Goal: Transaction & Acquisition: Purchase product/service

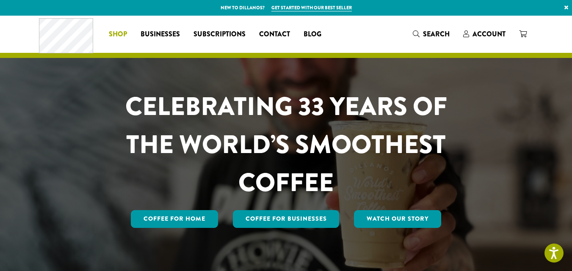
click at [119, 33] on span "Shop" at bounding box center [118, 34] width 18 height 11
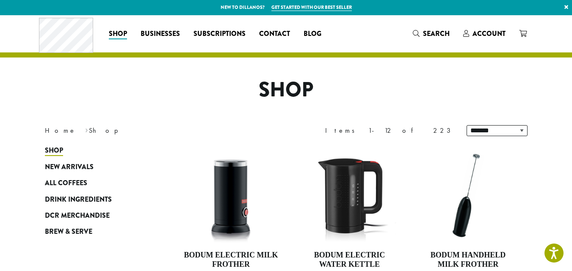
scroll to position [42, 0]
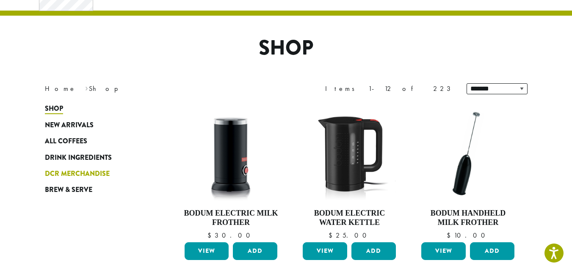
click at [85, 173] on span "DCR Merchandise" at bounding box center [77, 174] width 65 height 11
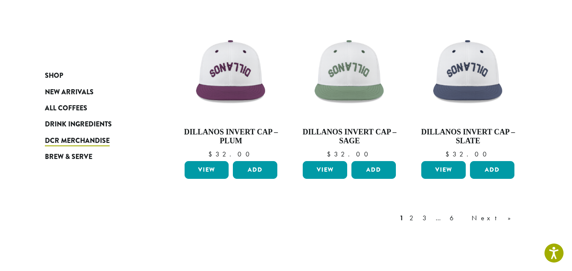
scroll to position [677, 0]
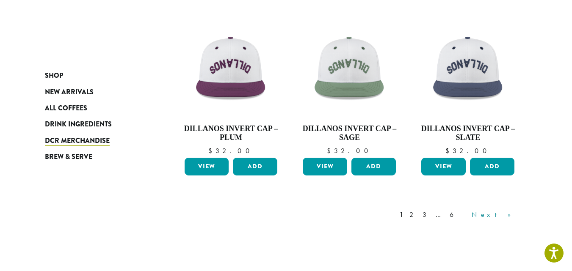
click at [513, 216] on link "Next »" at bounding box center [494, 215] width 49 height 10
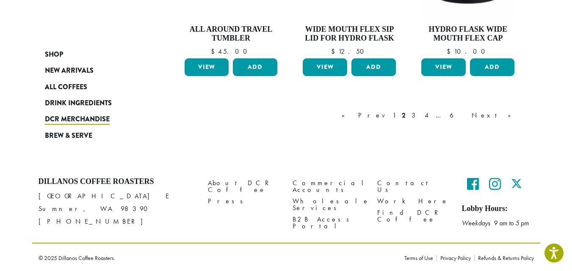
scroll to position [800, 0]
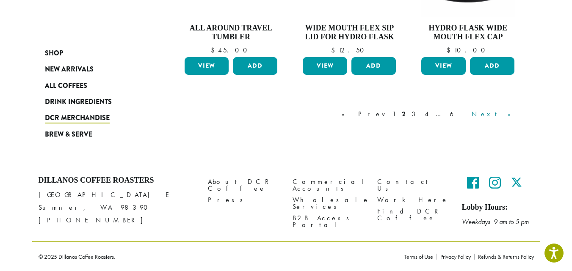
click at [508, 115] on link "Next »" at bounding box center [494, 114] width 49 height 10
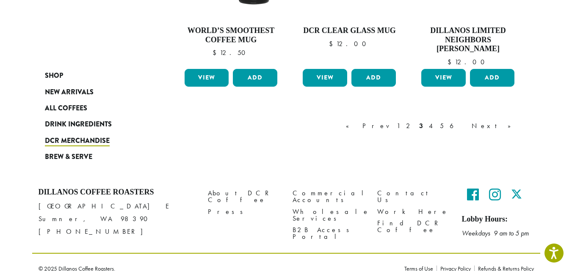
scroll to position [805, 0]
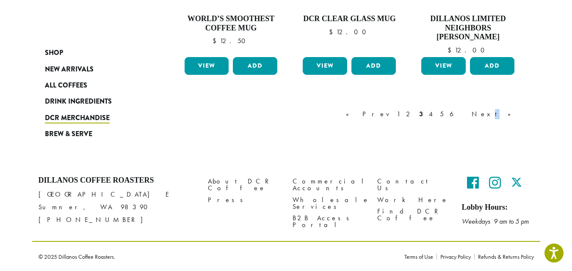
click at [511, 114] on link "Next »" at bounding box center [494, 114] width 49 height 10
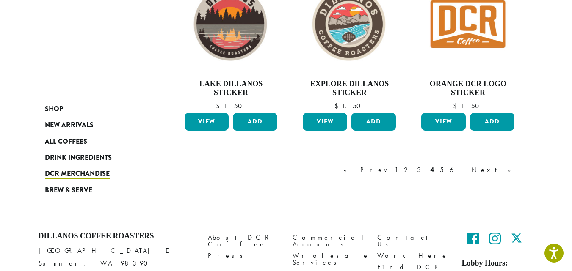
scroll to position [778, 0]
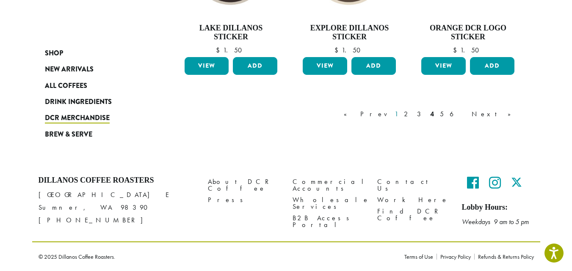
click at [400, 115] on link "1" at bounding box center [396, 114] width 7 height 10
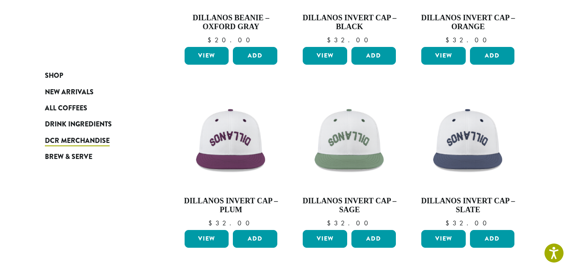
scroll to position [729, 0]
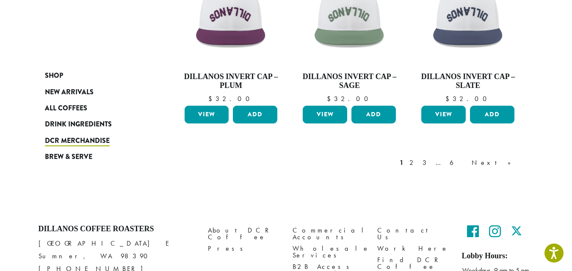
click at [509, 163] on link "Next »" at bounding box center [494, 163] width 49 height 10
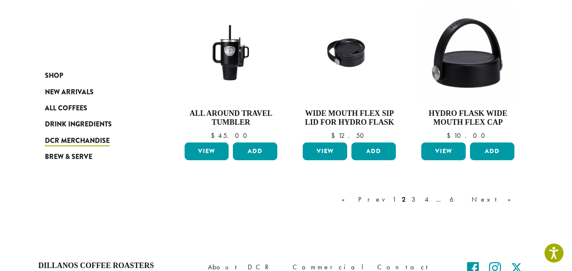
scroll to position [729, 0]
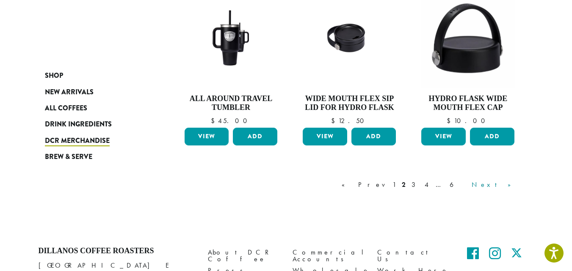
click at [509, 187] on link "Next »" at bounding box center [494, 185] width 49 height 10
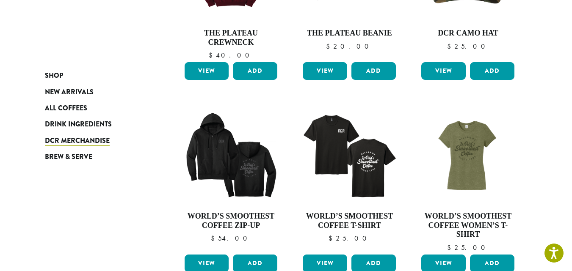
scroll to position [433, 0]
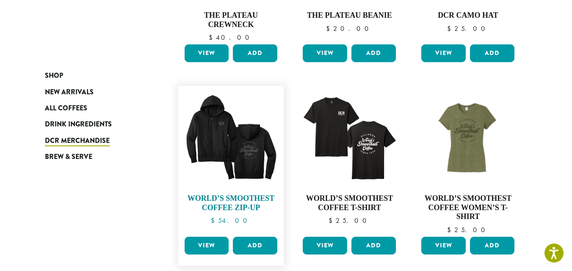
click at [251, 124] on img at bounding box center [230, 138] width 97 height 97
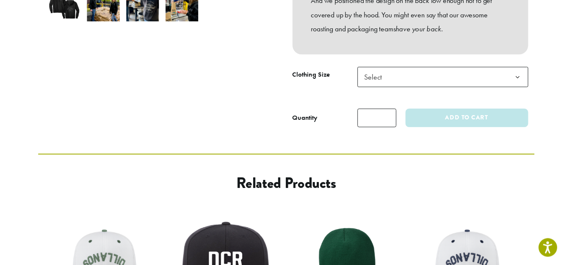
scroll to position [339, 0]
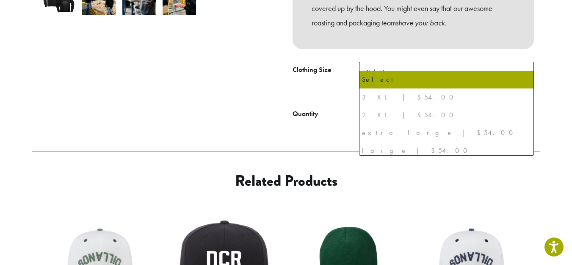
click at [440, 65] on span "Select" at bounding box center [446, 72] width 175 height 21
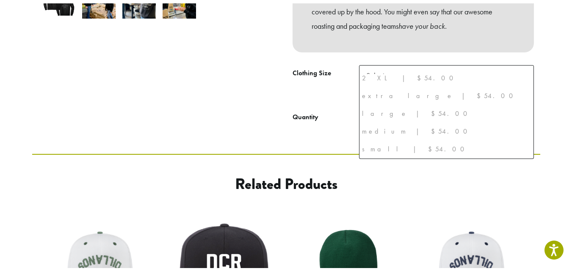
scroll to position [0, 0]
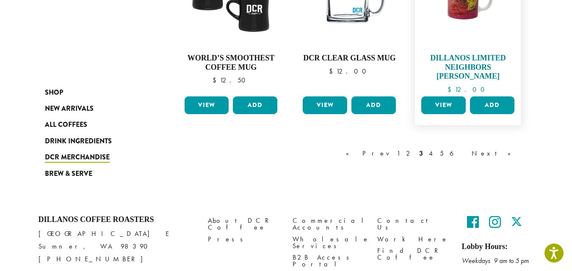
scroll to position [721, 0]
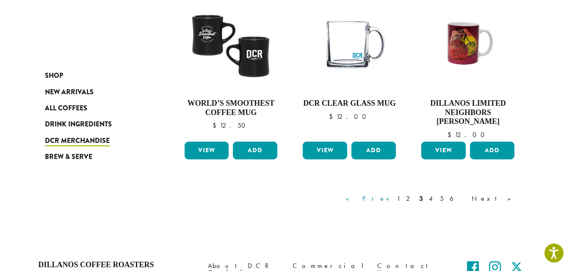
click at [392, 198] on link "« Prev" at bounding box center [368, 199] width 48 height 10
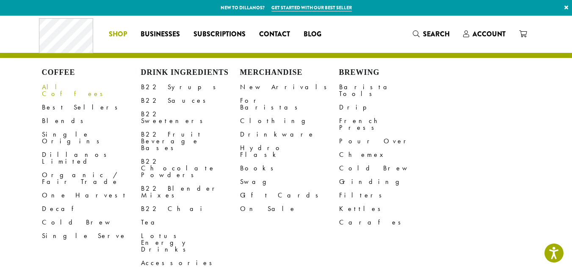
click at [63, 88] on link "All Coffees" at bounding box center [91, 90] width 99 height 20
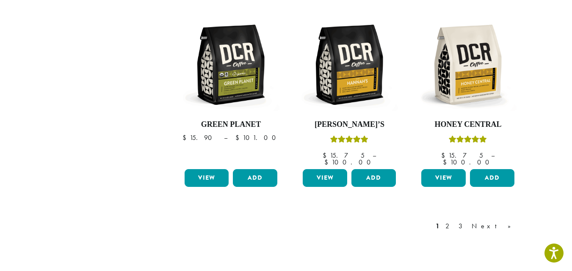
scroll to position [762, 0]
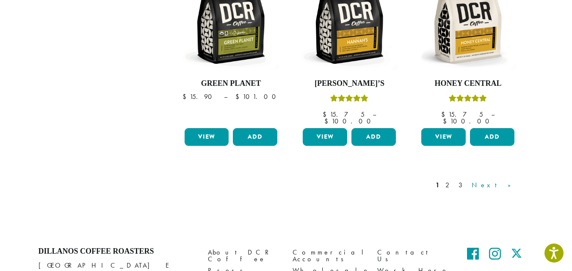
click at [510, 180] on link "Next »" at bounding box center [494, 185] width 49 height 10
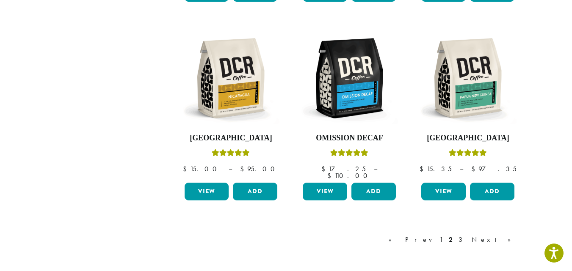
scroll to position [729, 0]
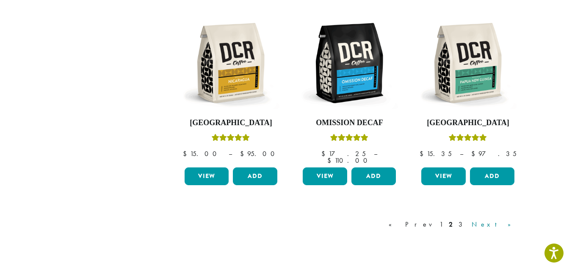
click at [502, 220] on link "Next »" at bounding box center [494, 225] width 49 height 10
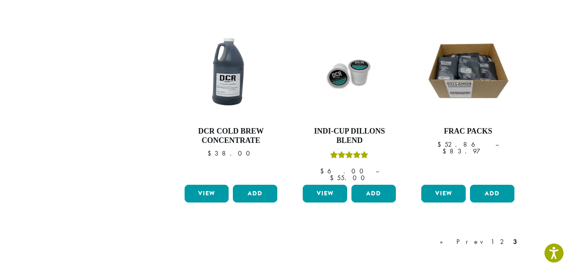
scroll to position [729, 0]
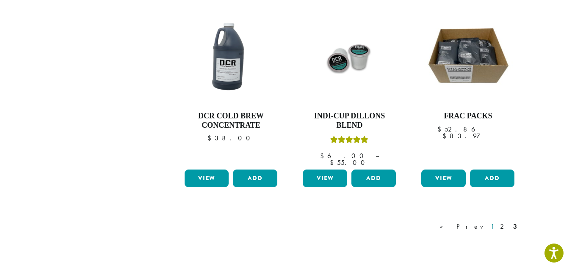
click at [493, 222] on link "1" at bounding box center [492, 227] width 7 height 10
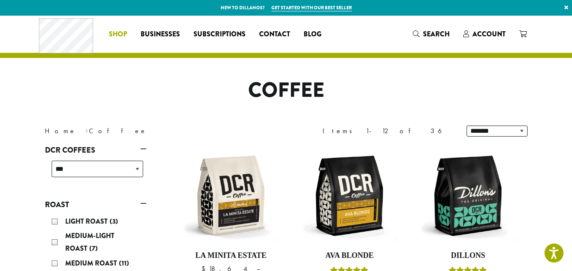
click at [118, 31] on li "Coffee All Coffees Best Sellers Blends Single Origins Dillanos Limited Organic …" at bounding box center [118, 35] width 32 height 14
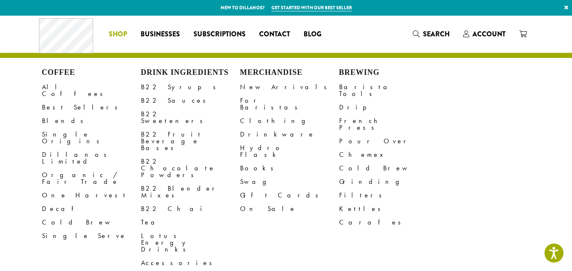
click at [113, 35] on span "Shop" at bounding box center [118, 34] width 18 height 11
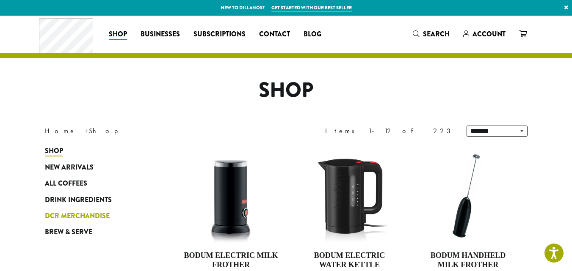
click at [72, 216] on span "DCR Merchandise" at bounding box center [77, 216] width 65 height 11
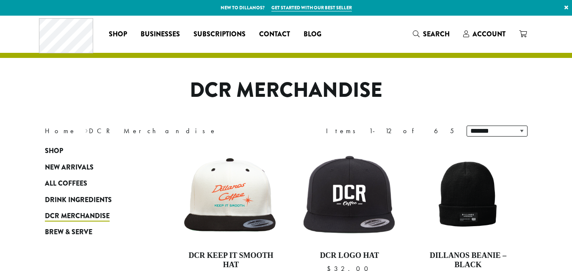
scroll to position [127, 0]
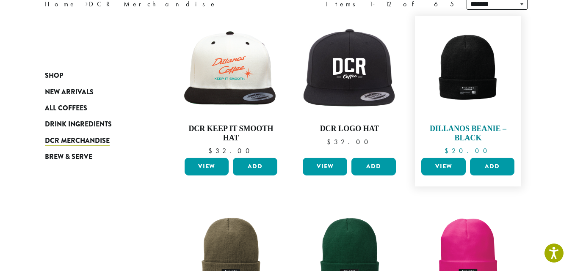
click at [470, 91] on img at bounding box center [467, 68] width 97 height 97
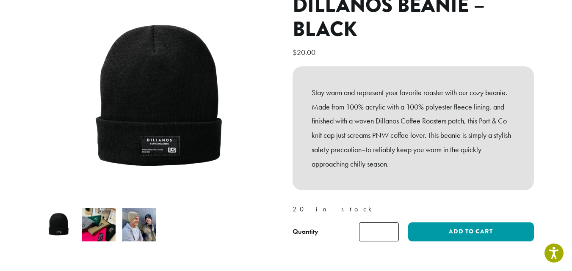
scroll to position [127, 0]
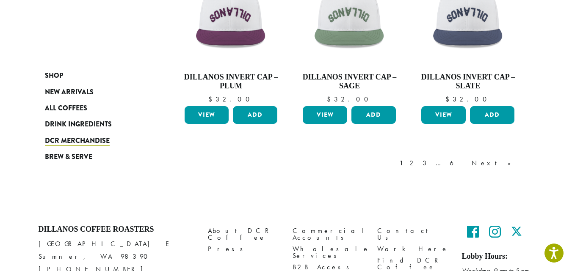
scroll to position [677, 0]
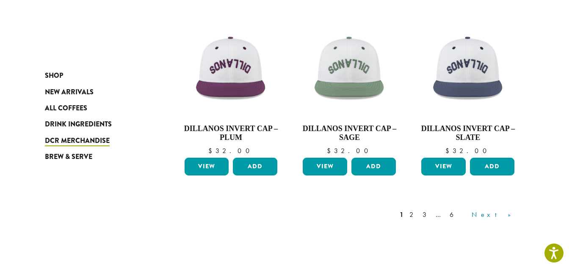
click at [508, 215] on link "Next »" at bounding box center [494, 215] width 49 height 10
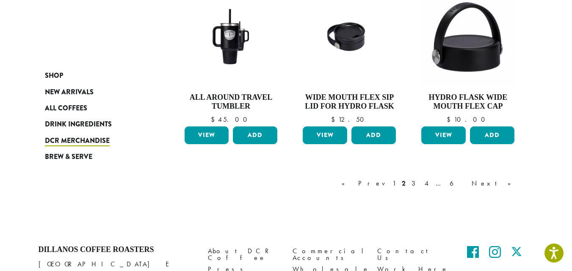
scroll to position [772, 0]
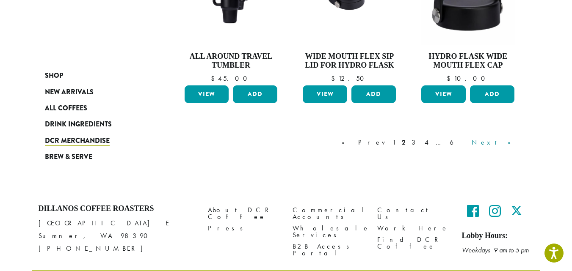
click at [511, 145] on link "Next »" at bounding box center [494, 143] width 49 height 10
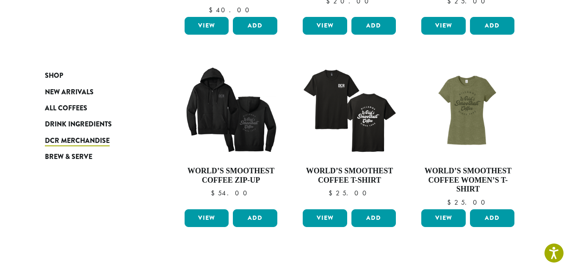
scroll to position [475, 0]
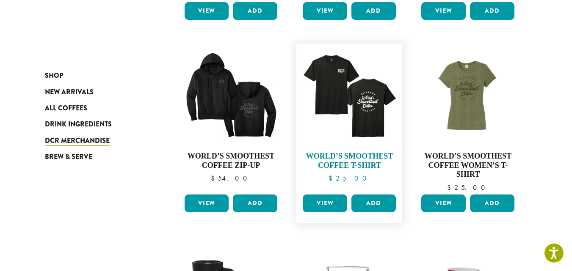
click at [341, 116] on img at bounding box center [349, 96] width 97 height 97
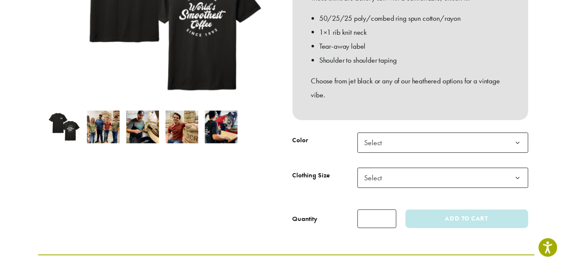
scroll to position [212, 0]
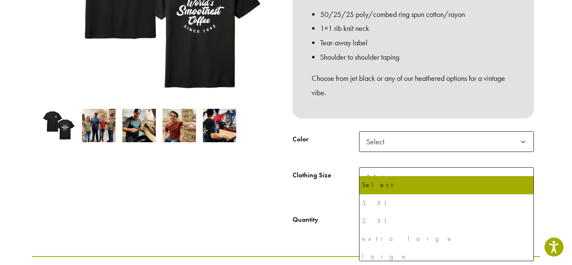
click at [410, 167] on span "Select" at bounding box center [446, 177] width 175 height 21
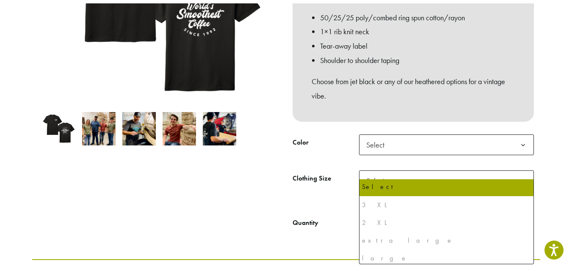
scroll to position [0, 0]
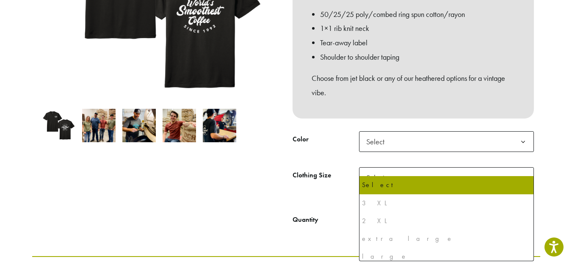
click at [204, 168] on div at bounding box center [159, 62] width 254 height 336
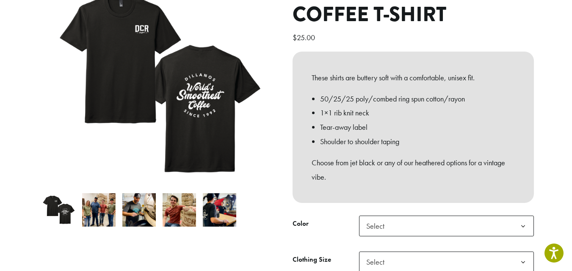
scroll to position [85, 0]
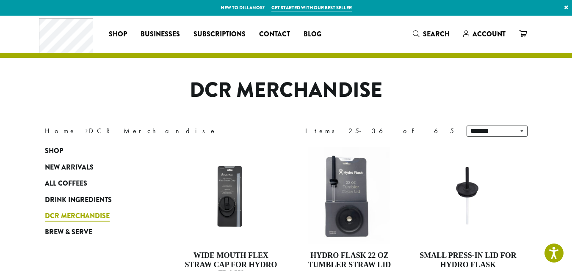
click at [85, 216] on span "DCR Merchandise" at bounding box center [77, 216] width 65 height 11
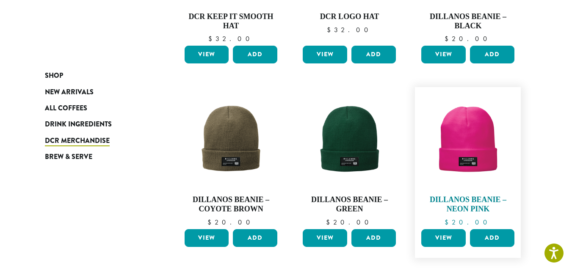
scroll to position [254, 0]
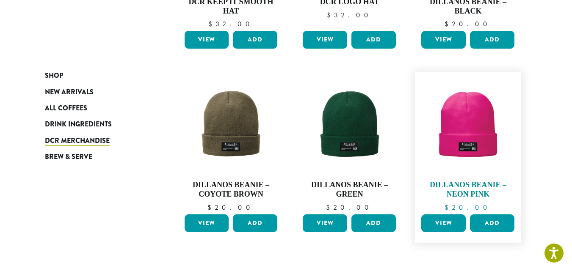
click at [463, 124] on img at bounding box center [467, 125] width 97 height 97
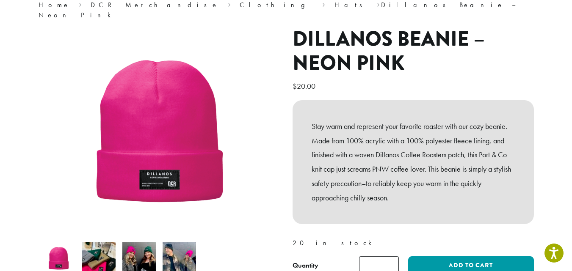
scroll to position [85, 0]
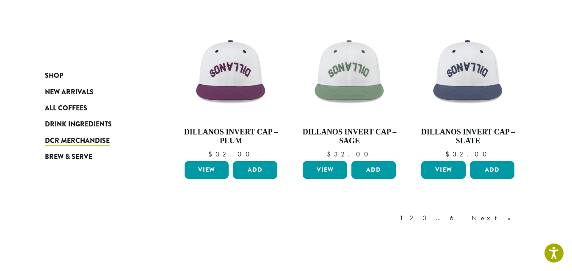
scroll to position [720, 0]
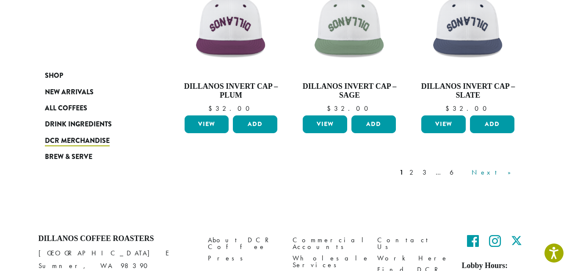
click at [513, 175] on link "Next »" at bounding box center [494, 173] width 49 height 10
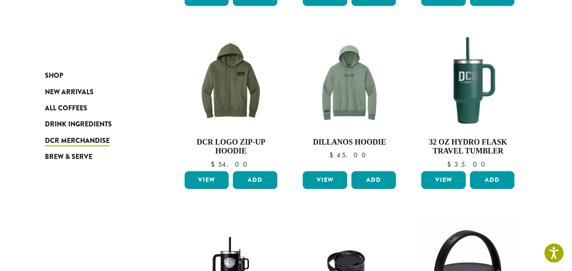
scroll to position [518, 0]
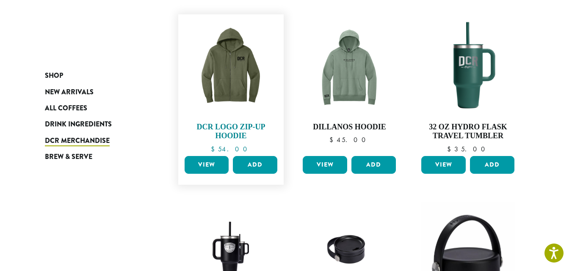
click at [245, 93] on img at bounding box center [230, 67] width 97 height 97
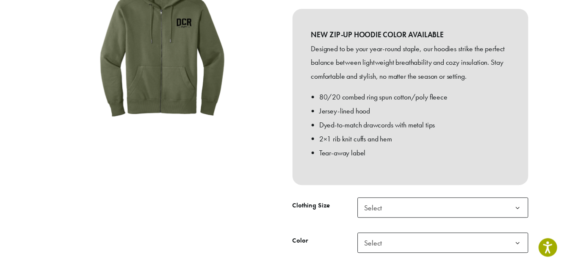
scroll to position [212, 0]
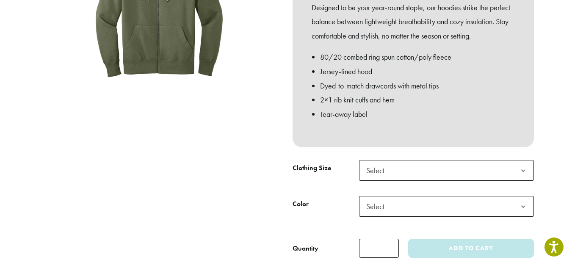
click at [440, 196] on span "Select" at bounding box center [446, 206] width 175 height 21
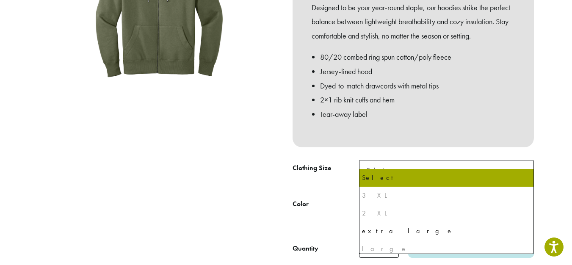
click at [438, 168] on span "Select" at bounding box center [446, 170] width 175 height 21
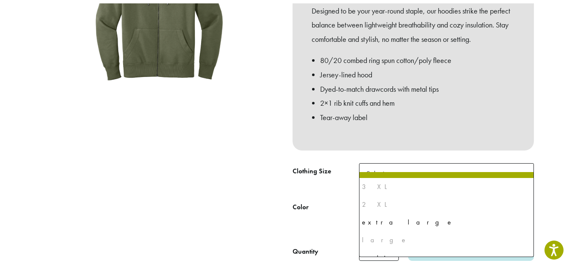
scroll to position [0, 0]
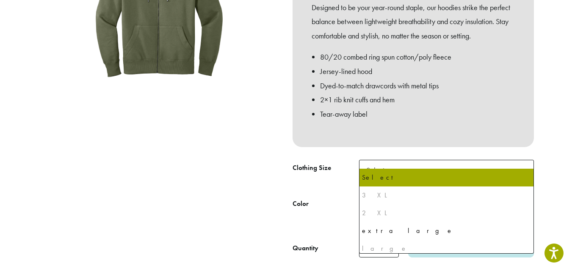
click at [174, 124] on div at bounding box center [159, 76] width 254 height 364
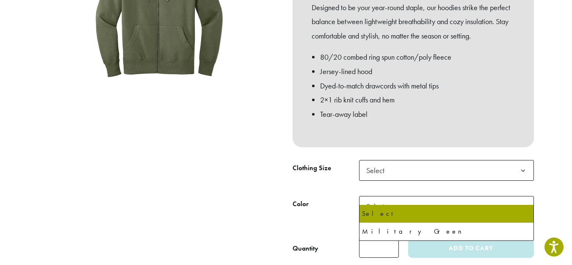
click at [420, 196] on span "Select" at bounding box center [446, 206] width 175 height 21
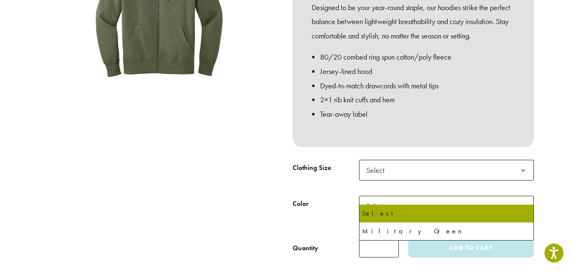
click at [182, 185] on div at bounding box center [159, 76] width 254 height 364
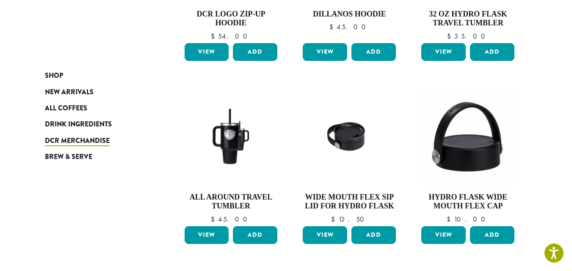
scroll to position [687, 0]
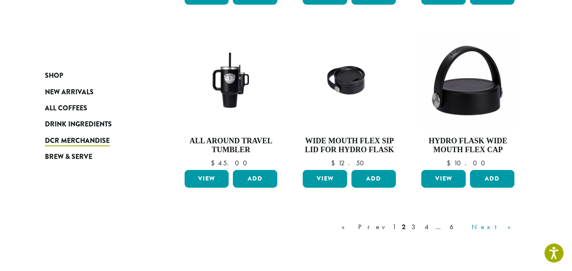
click at [512, 229] on link "Next »" at bounding box center [494, 227] width 49 height 10
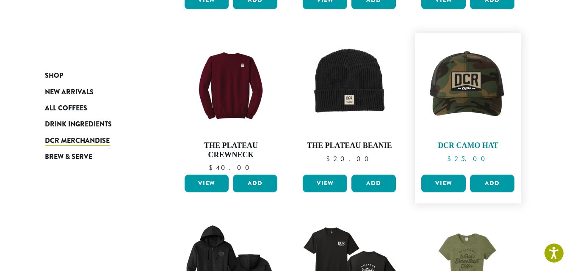
scroll to position [306, 0]
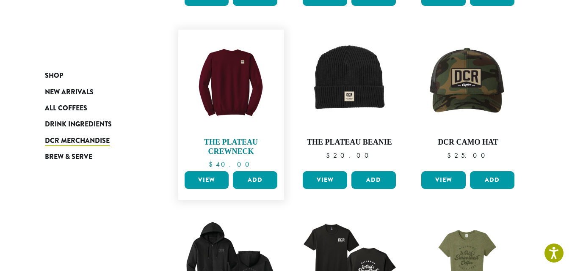
click at [234, 85] on img at bounding box center [230, 82] width 97 height 97
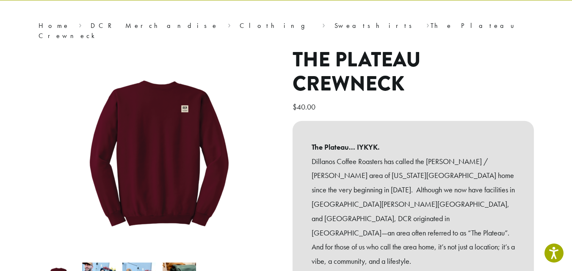
scroll to position [85, 0]
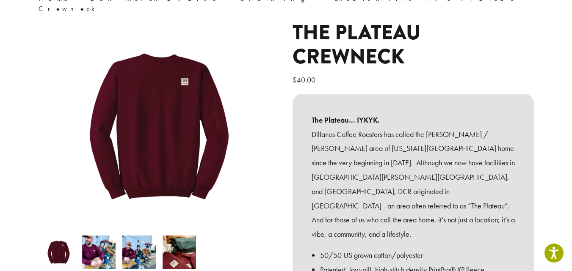
click at [107, 240] on img at bounding box center [98, 252] width 33 height 33
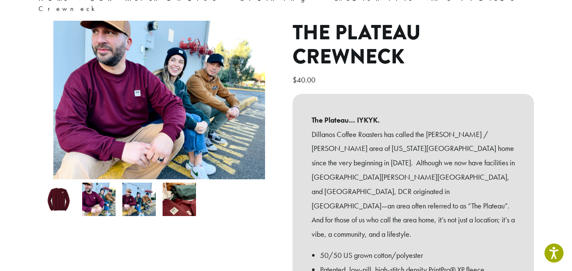
scroll to position [42, 0]
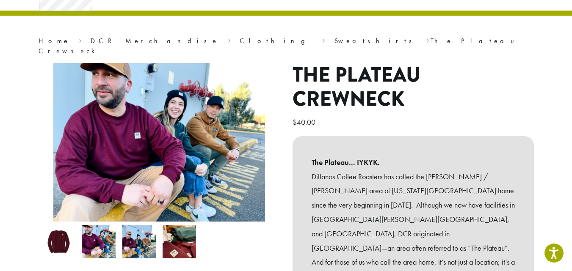
click at [145, 241] on img at bounding box center [138, 241] width 33 height 33
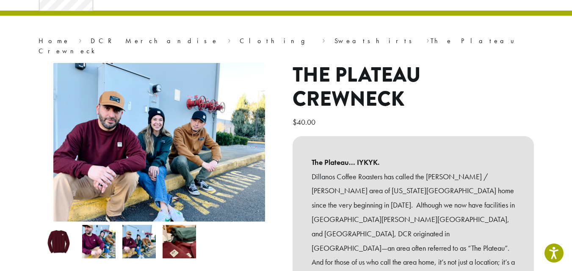
click at [182, 239] on img at bounding box center [179, 241] width 33 height 33
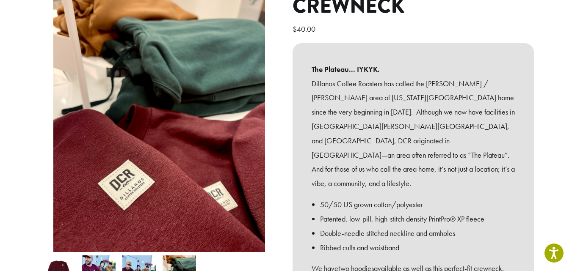
scroll to position [169, 0]
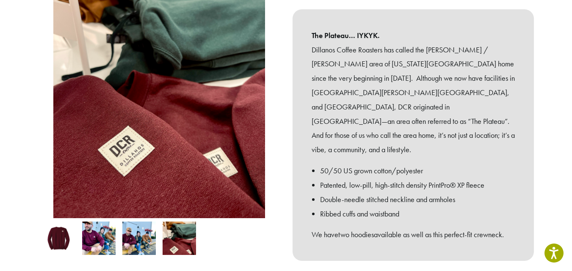
click at [68, 228] on img at bounding box center [58, 238] width 33 height 33
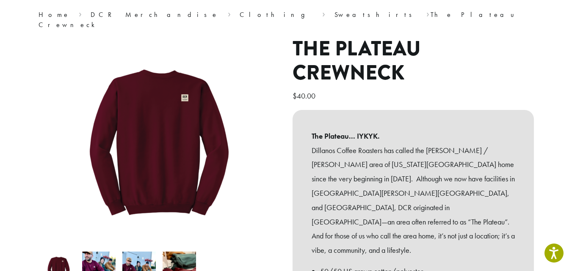
scroll to position [42, 0]
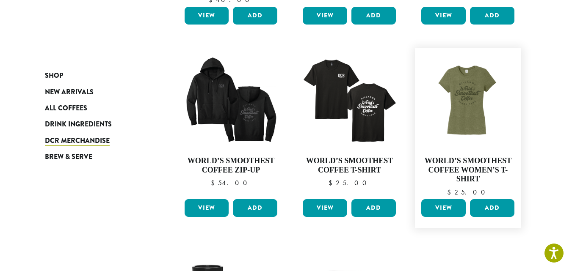
scroll to position [513, 0]
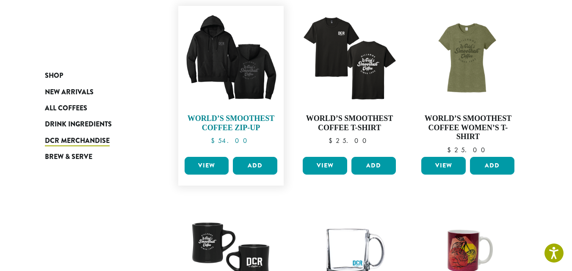
click at [225, 71] on img at bounding box center [230, 58] width 97 height 97
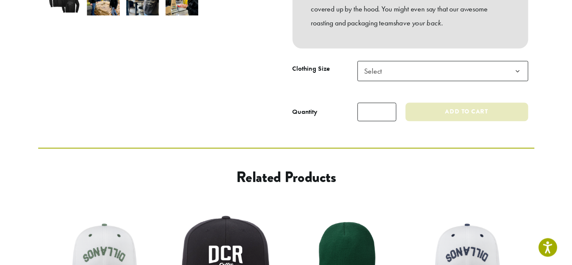
scroll to position [339, 0]
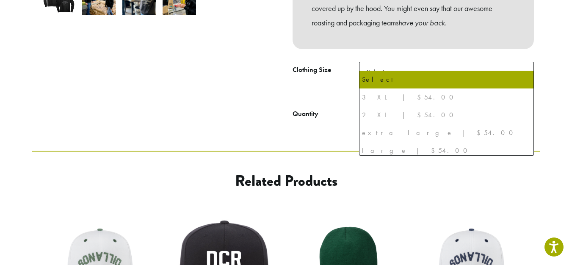
click at [441, 66] on span "Select" at bounding box center [446, 72] width 175 height 21
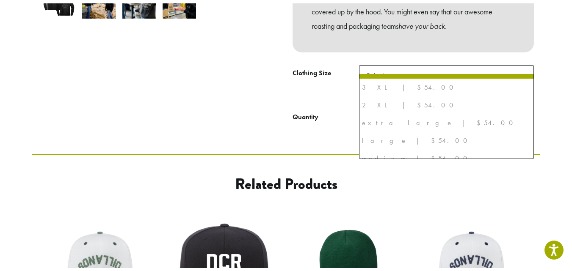
scroll to position [0, 0]
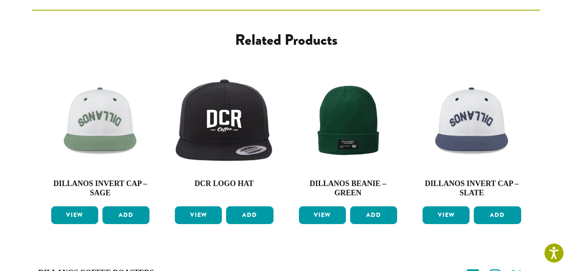
scroll to position [466, 0]
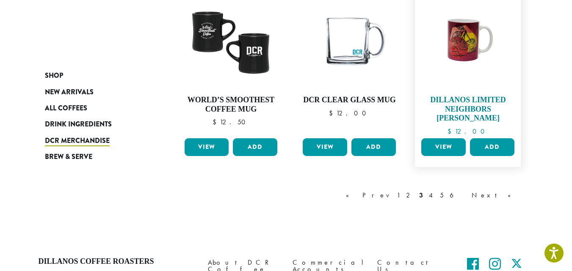
scroll to position [725, 0]
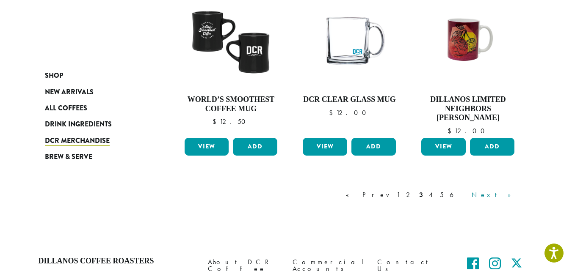
click at [511, 196] on link "Next »" at bounding box center [494, 195] width 49 height 10
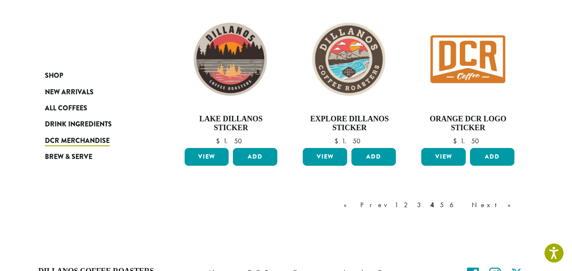
scroll to position [729, 0]
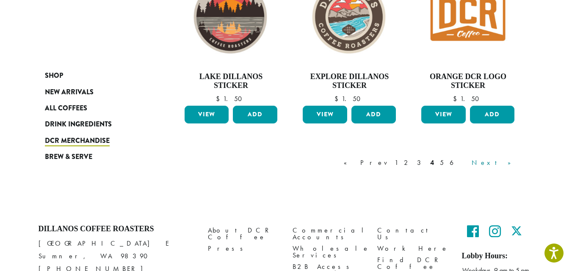
click at [510, 163] on link "Next »" at bounding box center [494, 163] width 49 height 10
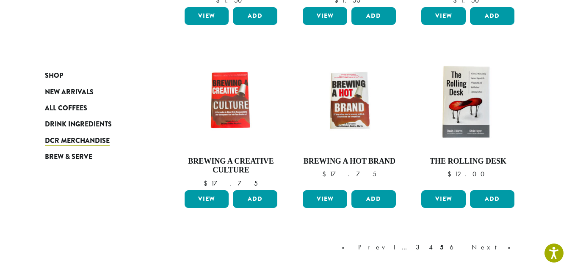
scroll to position [687, 0]
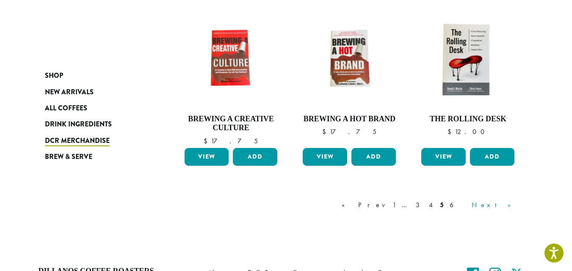
click at [507, 201] on link "Next »" at bounding box center [494, 205] width 49 height 10
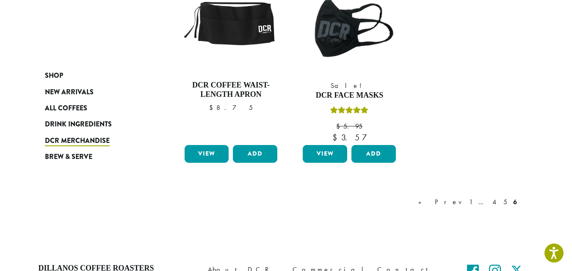
scroll to position [433, 0]
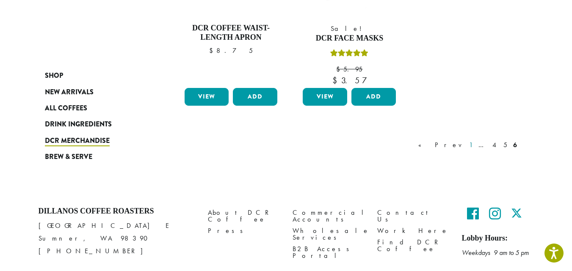
click at [474, 142] on link "1" at bounding box center [470, 145] width 7 height 10
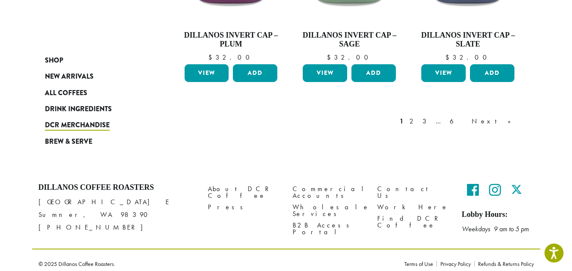
scroll to position [778, 0]
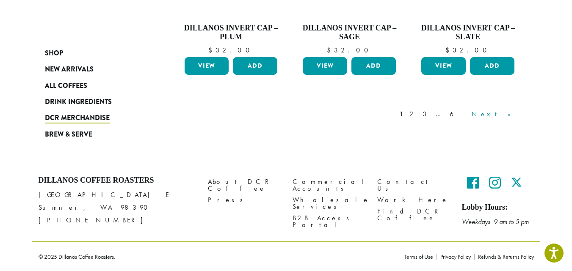
click at [512, 114] on link "Next »" at bounding box center [494, 114] width 49 height 10
